Goal: Task Accomplishment & Management: Manage account settings

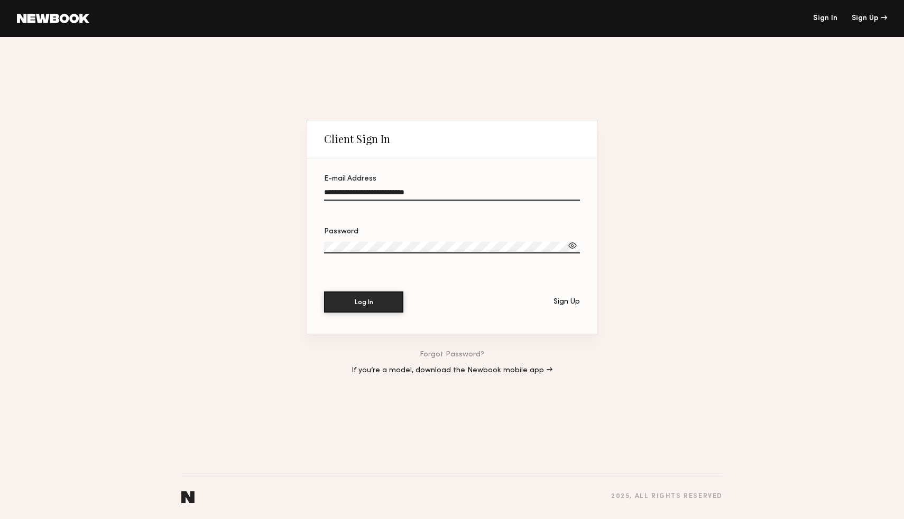
type input "**********"
click at [364, 302] on button "Log In" at bounding box center [363, 302] width 79 height 21
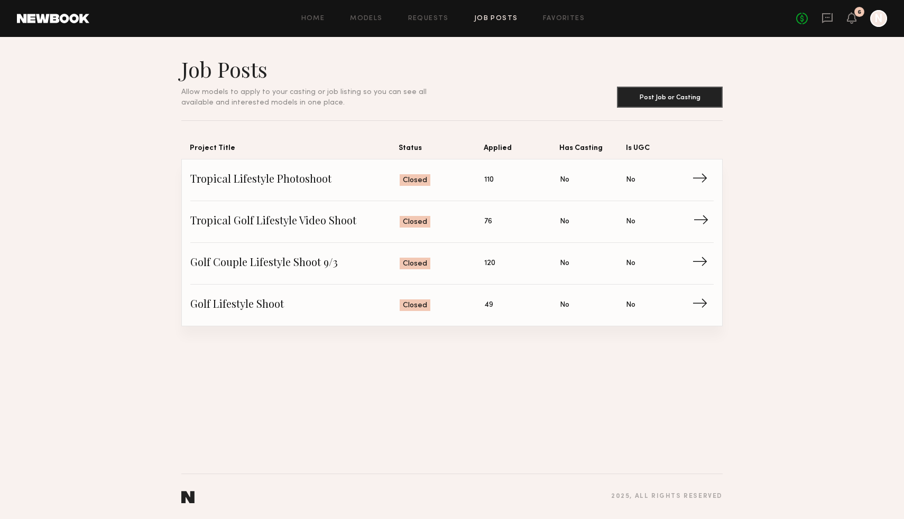
click at [693, 224] on span "→" at bounding box center [704, 222] width 22 height 16
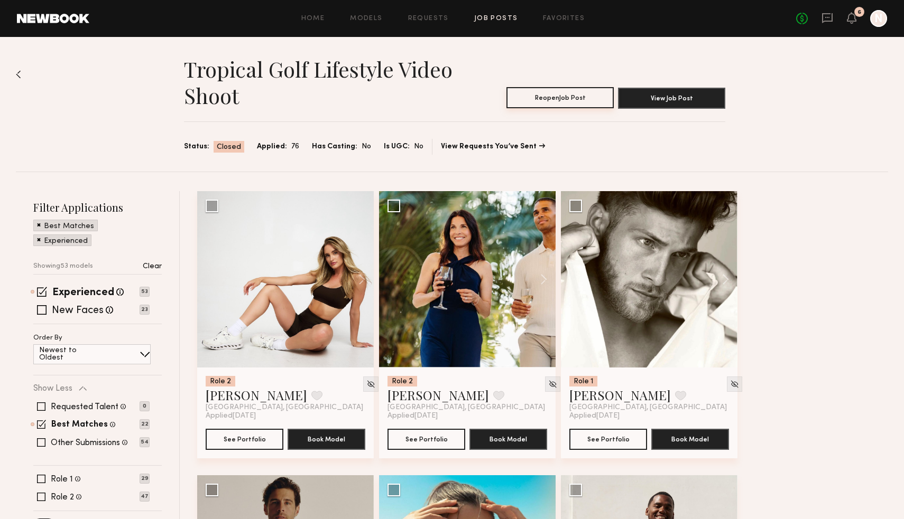
click at [583, 105] on button "Reopen Job Post" at bounding box center [559, 97] width 107 height 21
click at [663, 99] on button "View Job Post" at bounding box center [671, 97] width 107 height 21
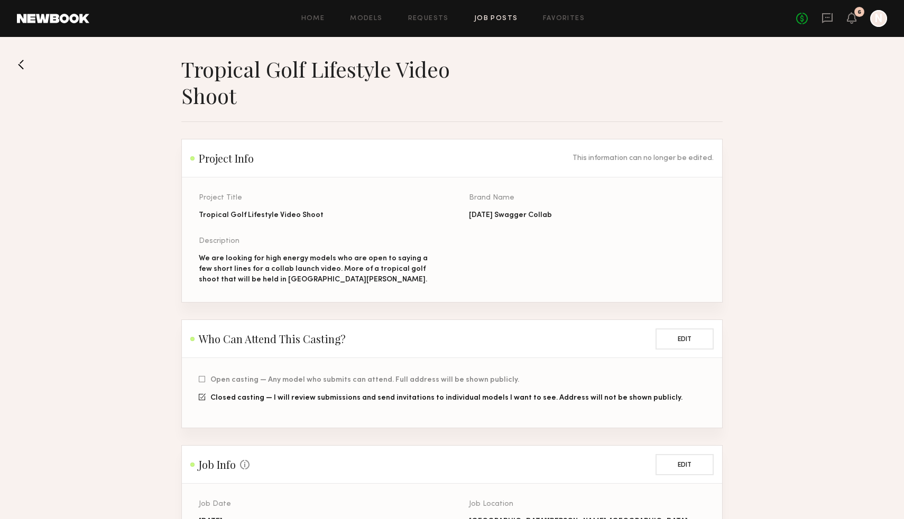
click at [26, 62] on button at bounding box center [25, 64] width 17 height 17
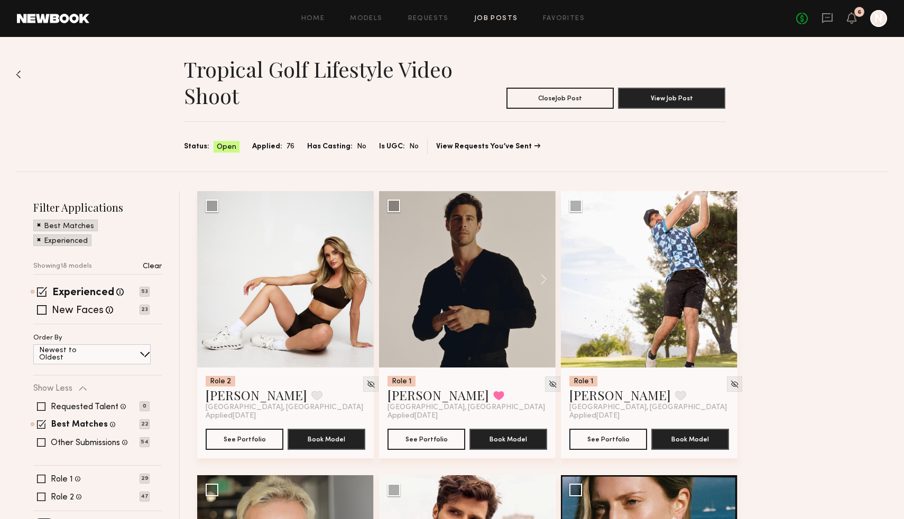
click at [21, 74] on img at bounding box center [18, 74] width 5 height 8
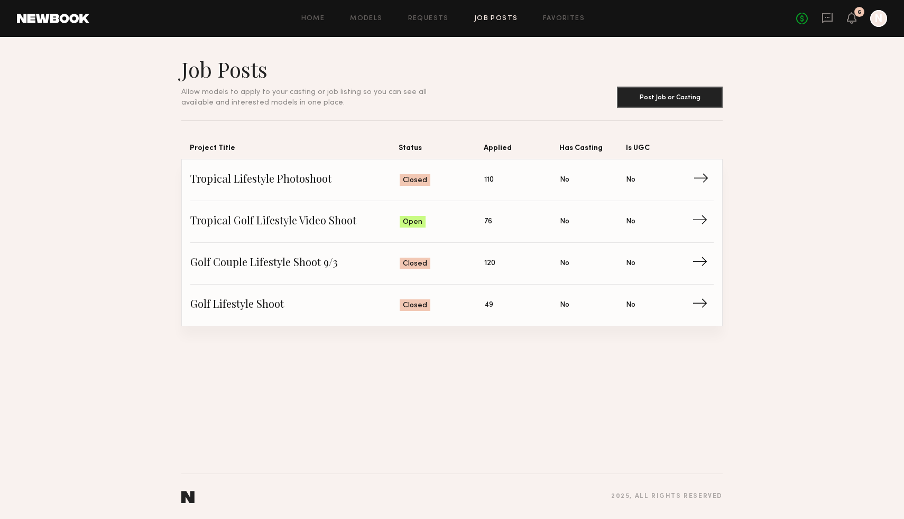
click at [691, 184] on span "Is UGC: No" at bounding box center [659, 180] width 66 height 16
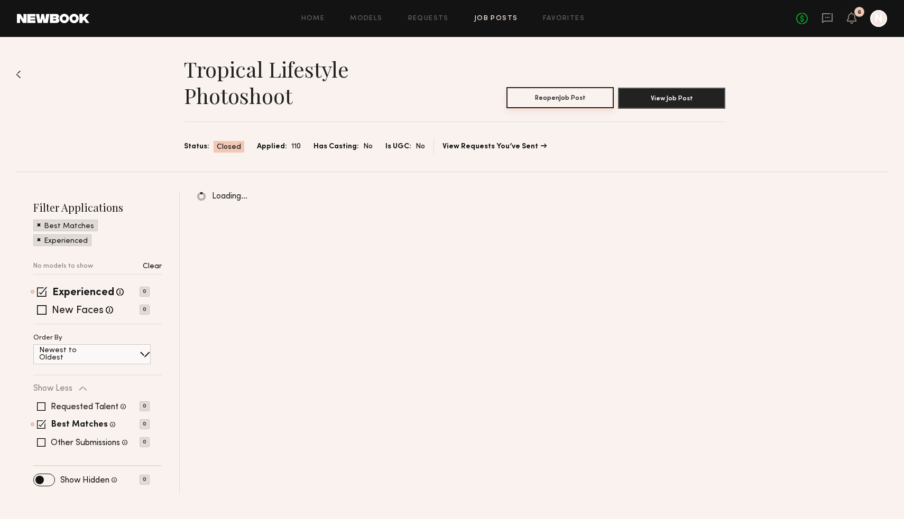
click at [541, 94] on button "Reopen Job Post" at bounding box center [559, 97] width 107 height 21
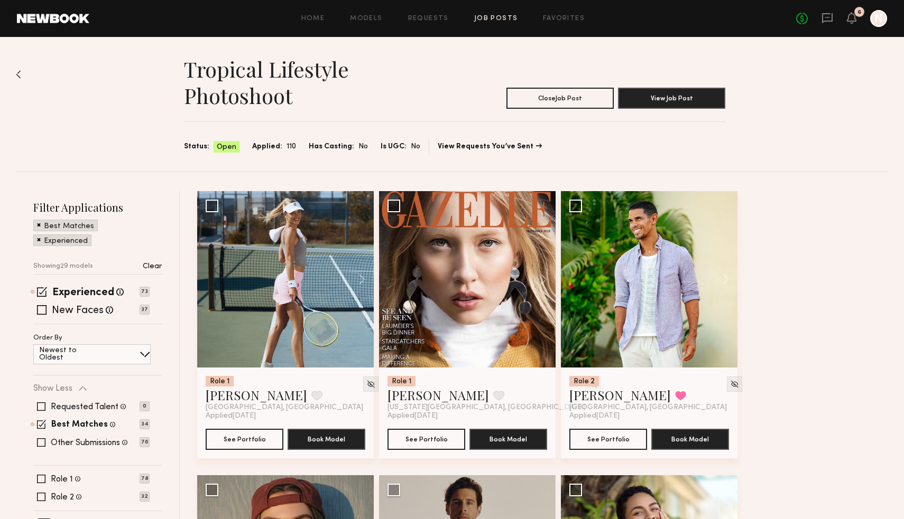
click at [23, 66] on div "Tropical Lifestyle Photoshoot Close Job Post View Job Post Status: Open Applied…" at bounding box center [452, 104] width 872 height 135
click at [20, 75] on img at bounding box center [18, 74] width 5 height 8
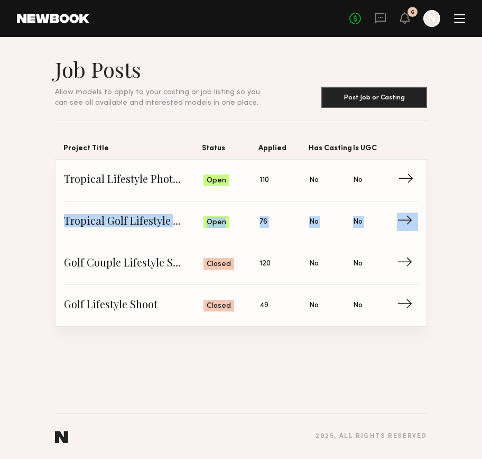
click at [406, 178] on span "→" at bounding box center [409, 180] width 22 height 16
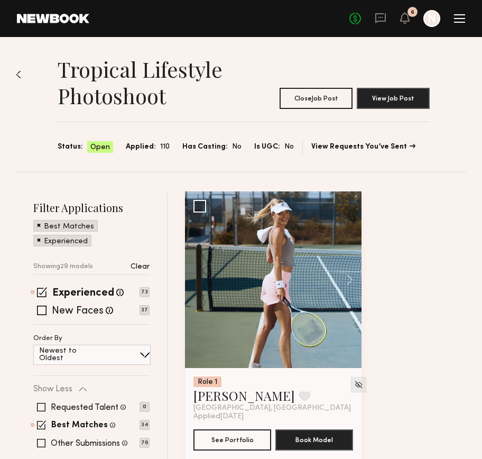
click at [17, 73] on img at bounding box center [18, 74] width 5 height 8
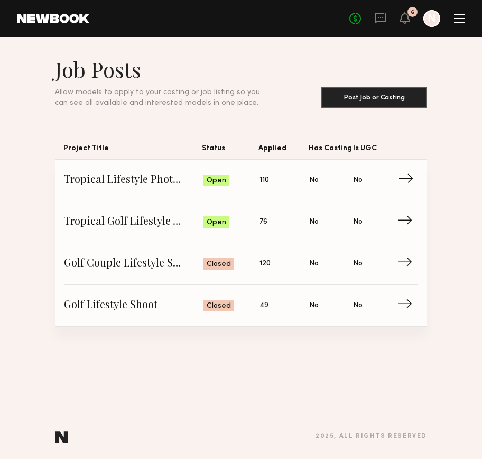
click at [391, 175] on span "Is UGC: No" at bounding box center [375, 180] width 44 height 16
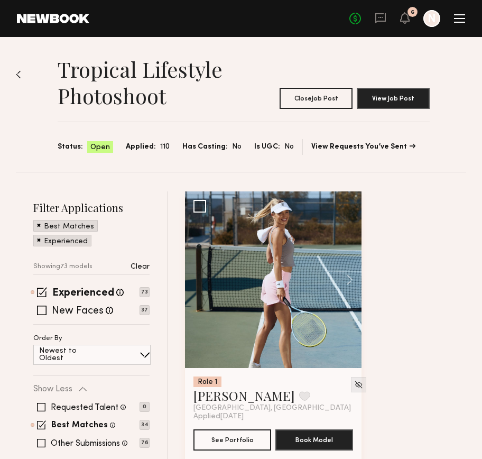
click at [20, 80] on div at bounding box center [18, 120] width 5 height 101
click at [18, 71] on img at bounding box center [18, 74] width 5 height 8
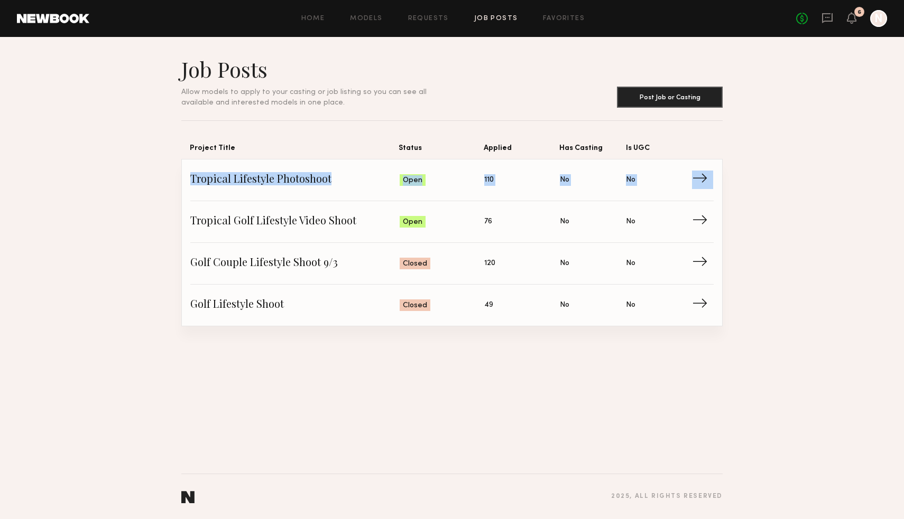
click at [786, 201] on section "Job Posts Allow models to apply to your casting or job listing so you can see a…" at bounding box center [452, 191] width 904 height 271
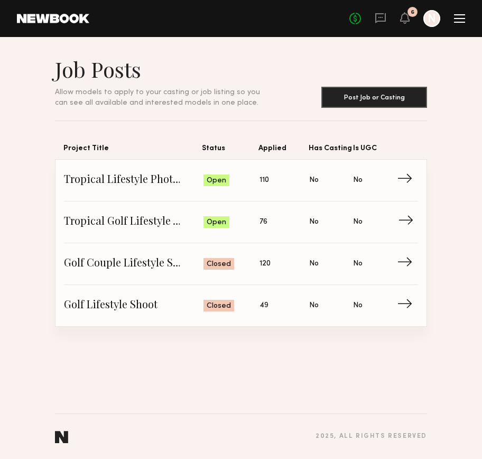
click at [401, 223] on span "→" at bounding box center [409, 222] width 22 height 16
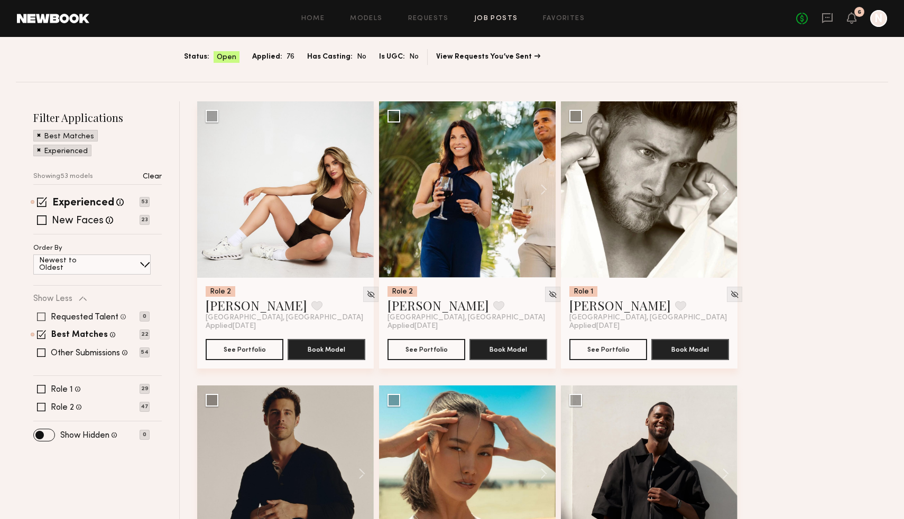
scroll to position [92, 0]
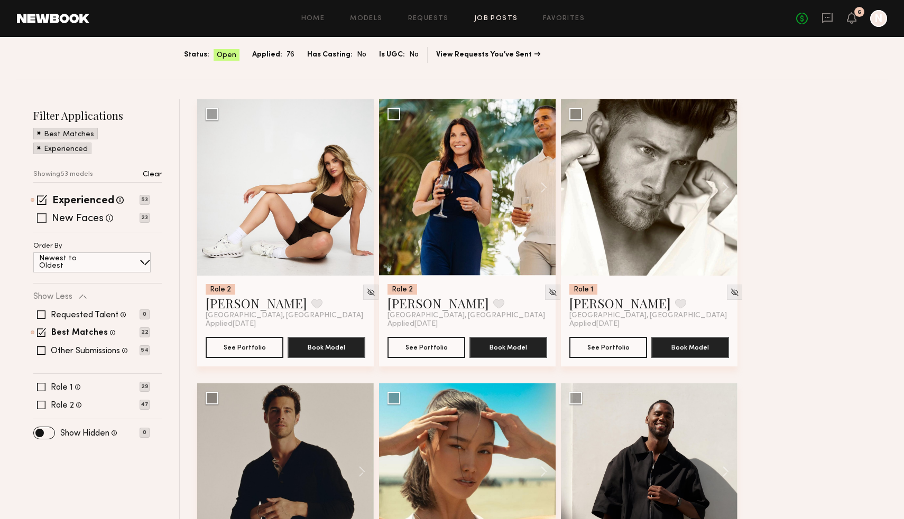
click at [43, 217] on span at bounding box center [42, 219] width 10 height 10
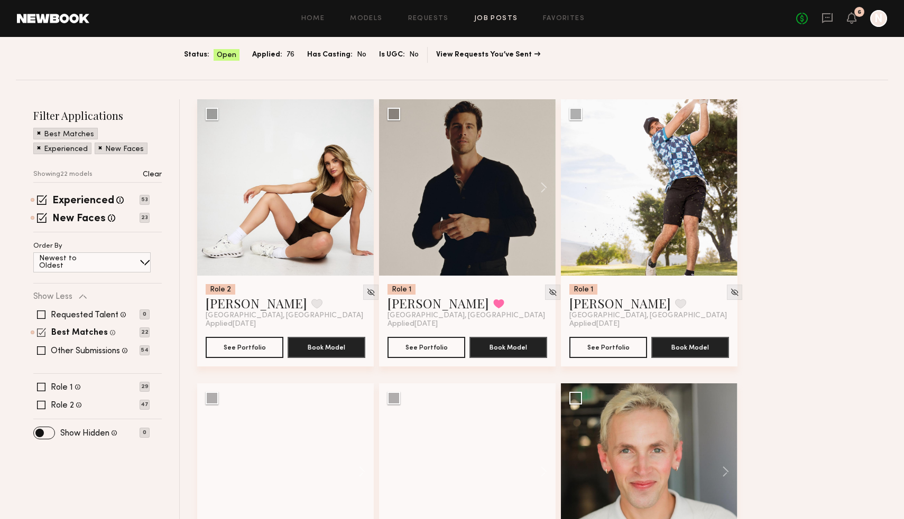
click at [39, 337] on span at bounding box center [41, 332] width 9 height 9
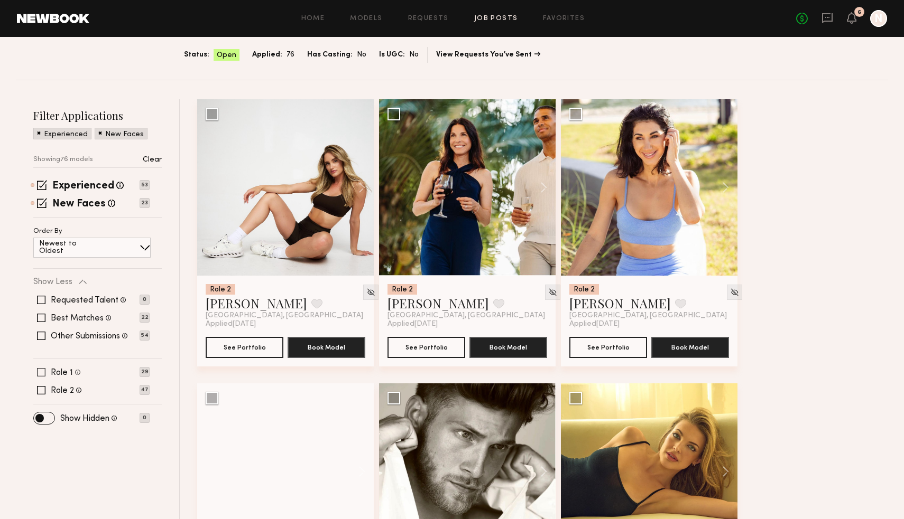
click at [41, 372] on span at bounding box center [41, 372] width 8 height 8
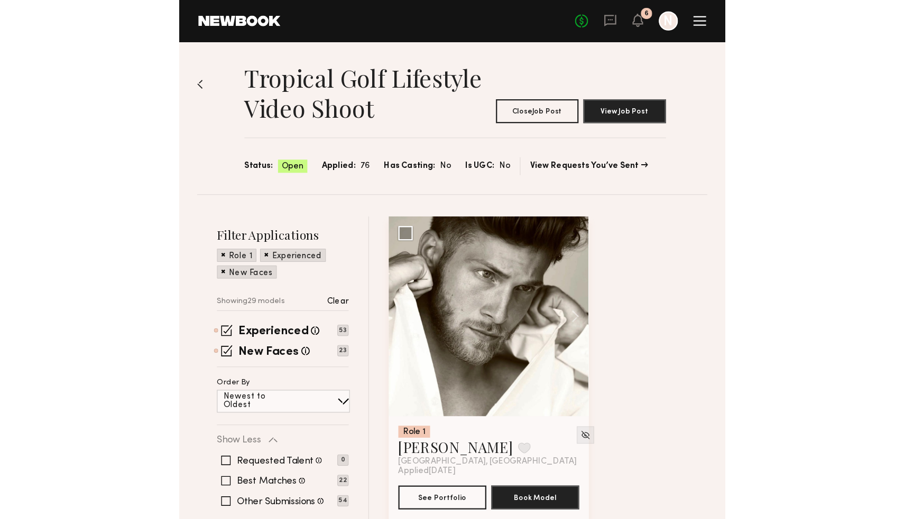
scroll to position [0, 0]
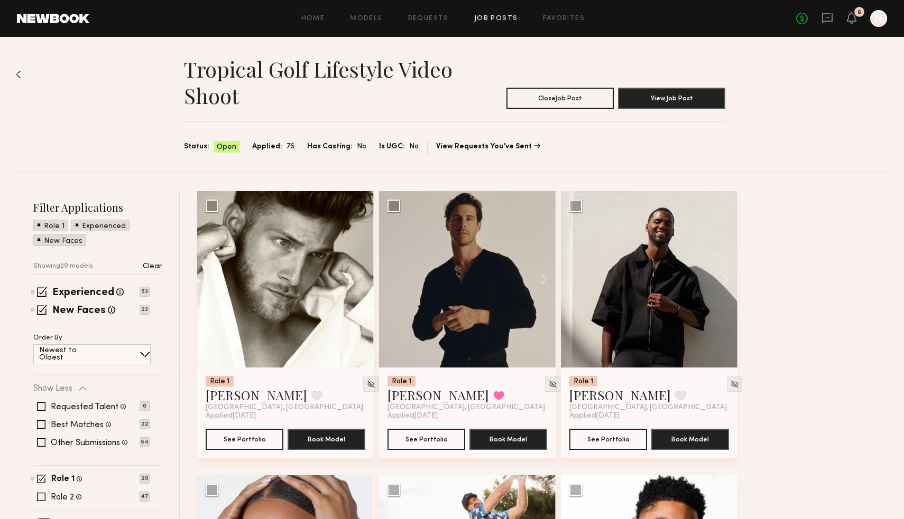
click at [17, 77] on img at bounding box center [18, 74] width 5 height 8
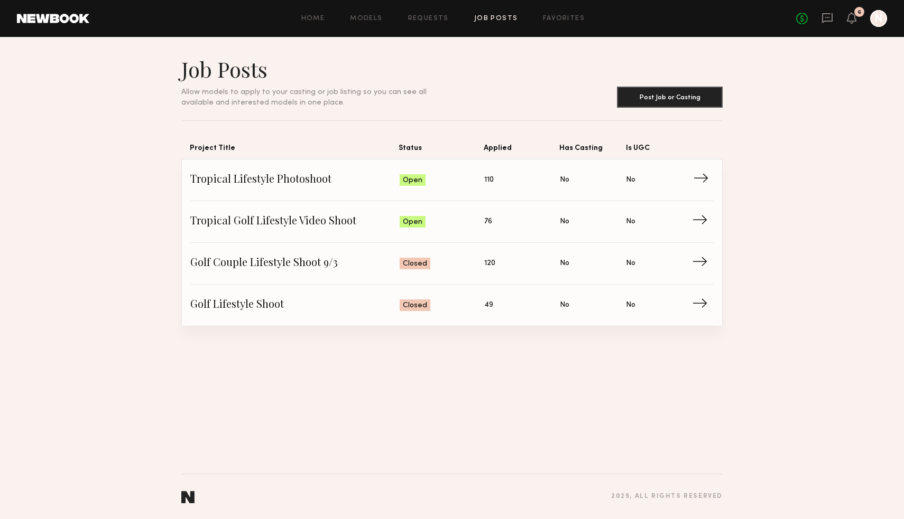
click at [696, 180] on span "→" at bounding box center [704, 180] width 22 height 16
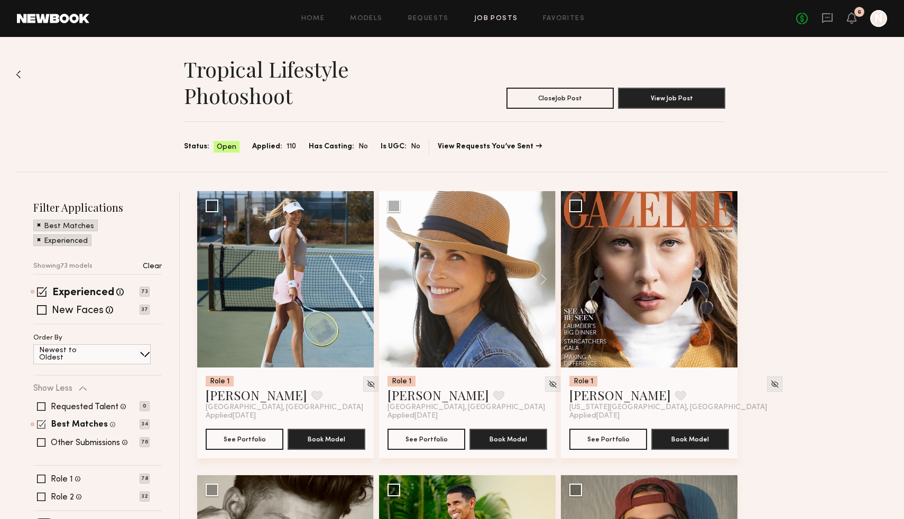
click at [43, 424] on span at bounding box center [41, 424] width 9 height 9
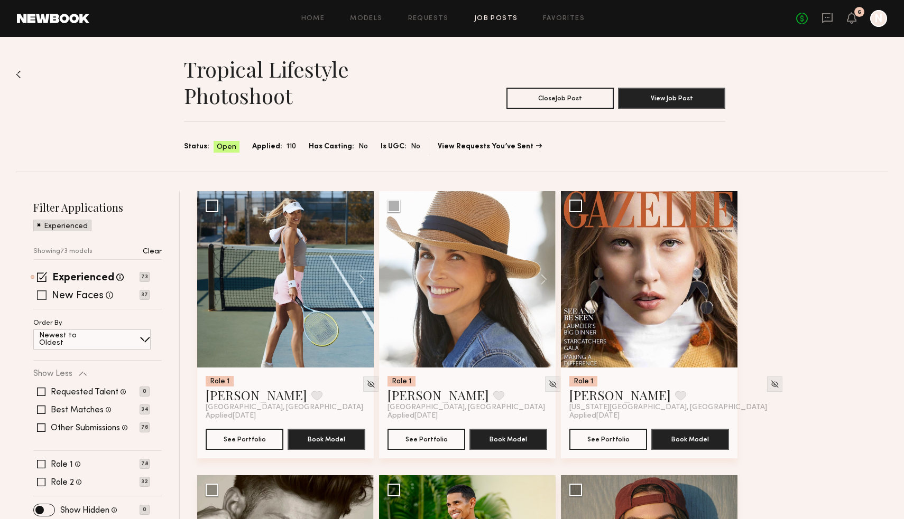
click at [44, 291] on span at bounding box center [42, 296] width 10 height 10
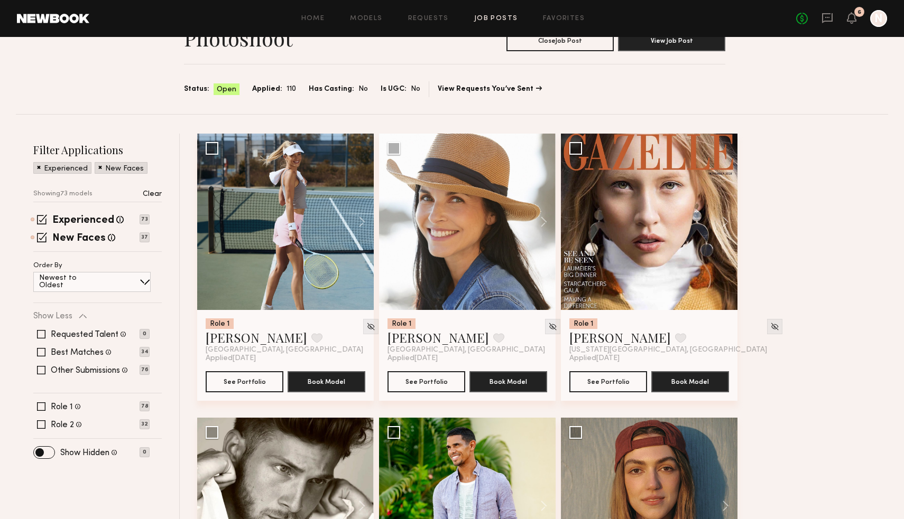
scroll to position [62, 0]
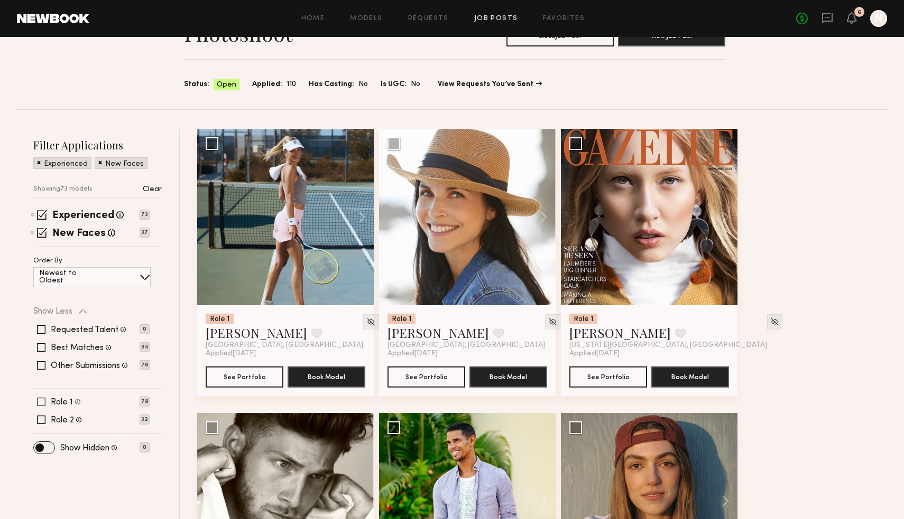
click at [40, 403] on span at bounding box center [41, 402] width 8 height 8
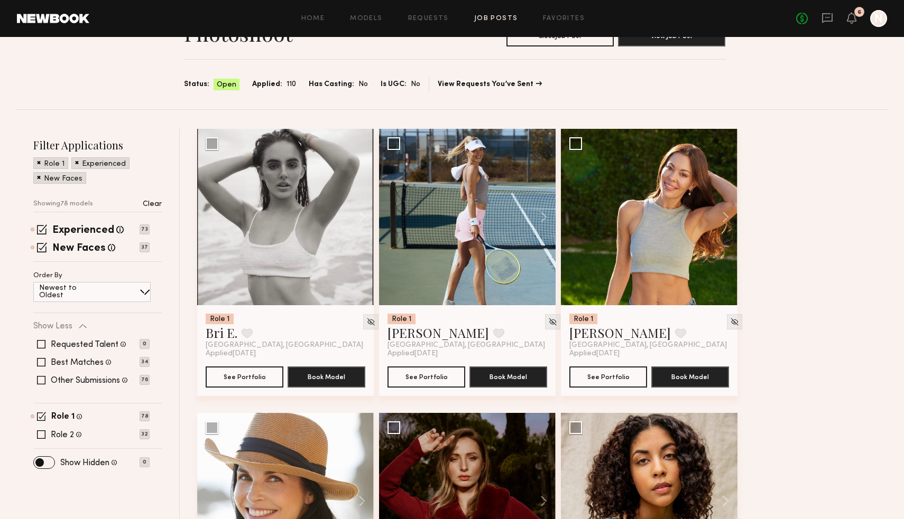
click at [36, 411] on div "Filter Applications Role 1 Experienced New Faces Showing 78 models Clear Experi…" at bounding box center [97, 302] width 128 height 329
click at [40, 419] on span at bounding box center [41, 416] width 9 height 9
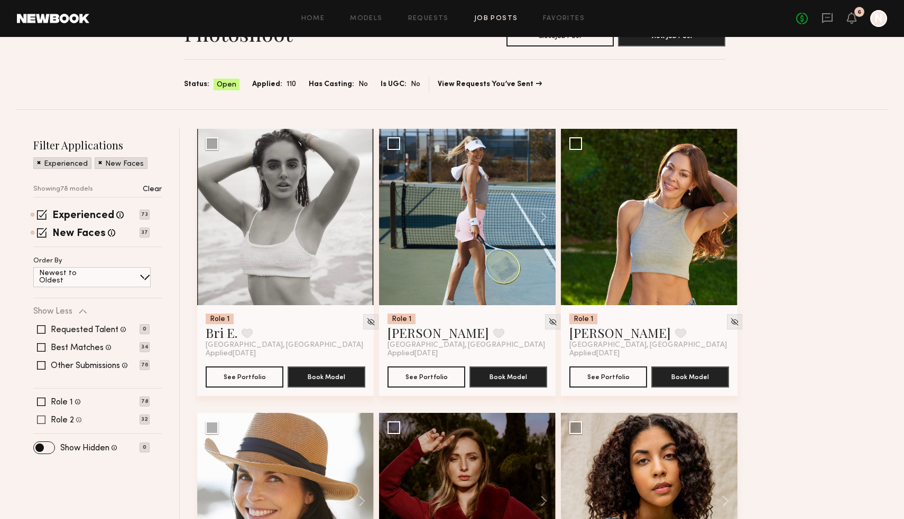
click at [40, 417] on span at bounding box center [41, 420] width 8 height 8
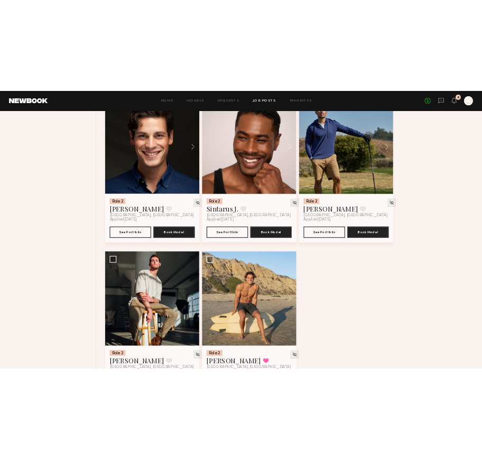
scroll to position [2733, 0]
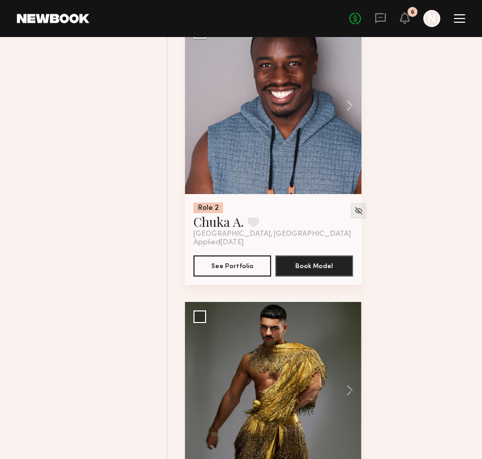
click at [386, 24] on div "No fees up to $5,000 6 N" at bounding box center [407, 18] width 116 height 17
click at [376, 23] on icon at bounding box center [381, 18] width 12 height 12
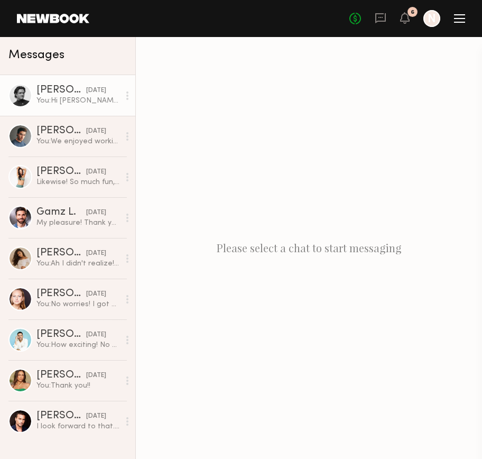
click at [69, 98] on div "You: Hi [PERSON_NAME]! My name is [PERSON_NAME], I am the project coordinator f…" at bounding box center [77, 101] width 83 height 10
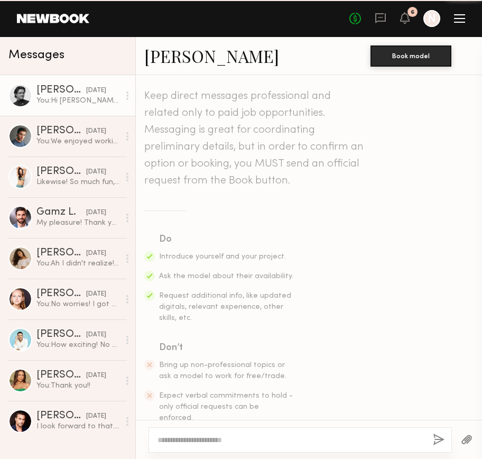
scroll to position [330, 0]
